Goal: Transaction & Acquisition: Subscribe to service/newsletter

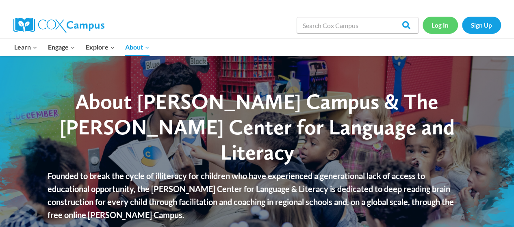
click at [441, 26] on link "Log In" at bounding box center [440, 25] width 35 height 17
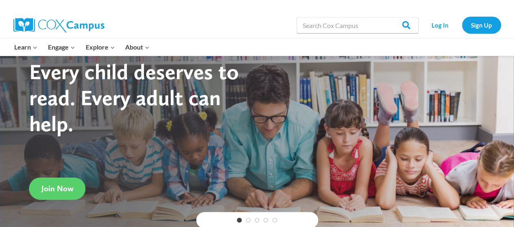
scroll to position [81, 0]
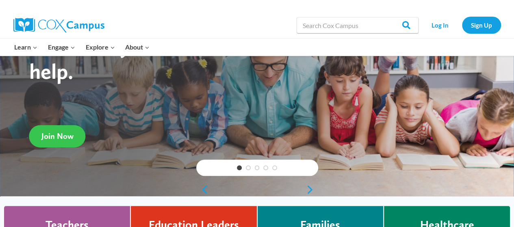
click at [61, 134] on span "Join Now" at bounding box center [57, 136] width 32 height 10
